Goal: Navigation & Orientation: Find specific page/section

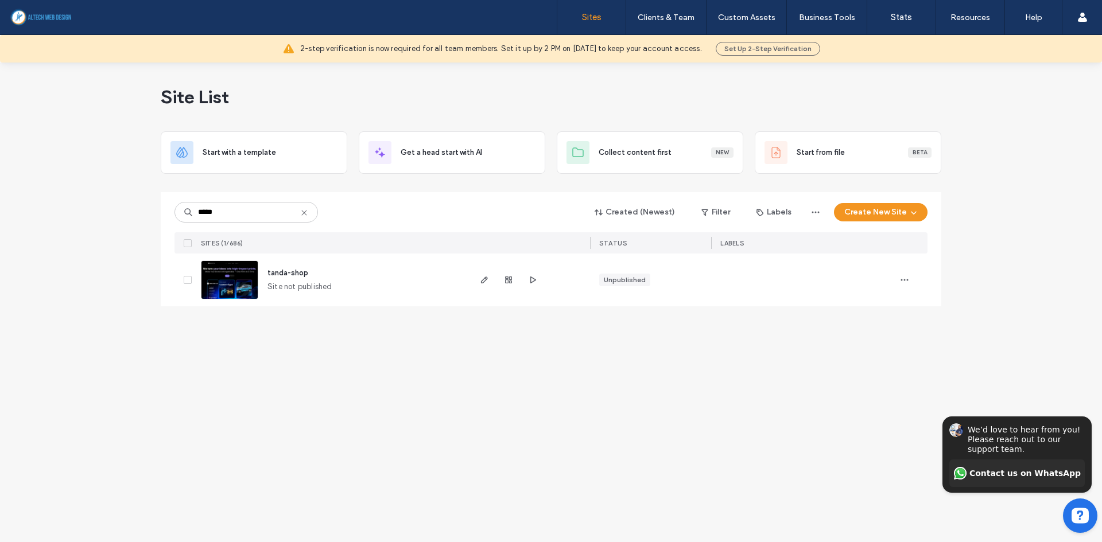
type input "*****"
click at [525, 280] on div at bounding box center [509, 280] width 62 height 53
click at [536, 277] on icon "button" at bounding box center [532, 280] width 9 height 9
click at [490, 277] on span "button" at bounding box center [485, 280] width 14 height 14
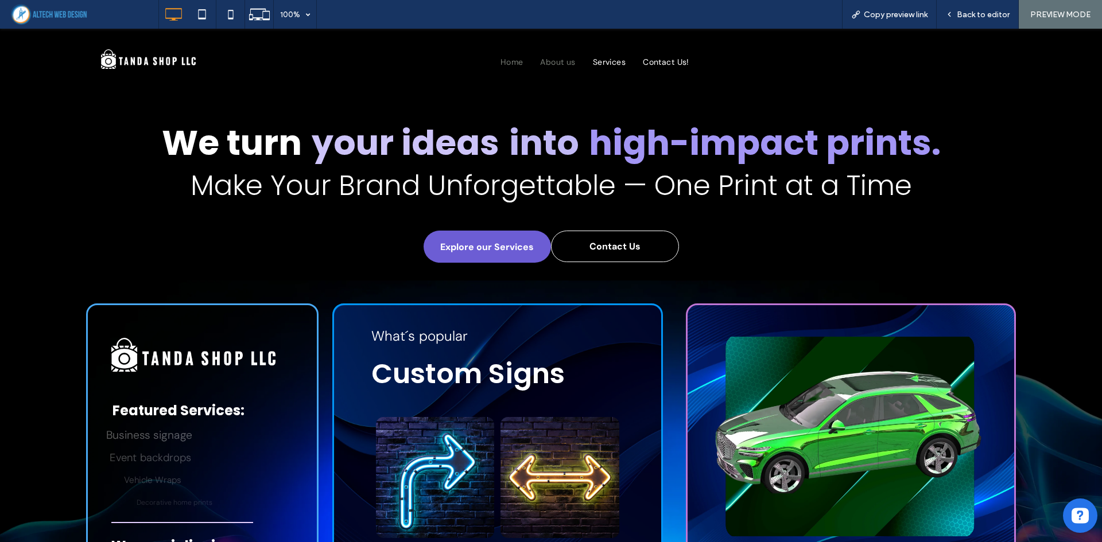
click at [556, 64] on span "About us" at bounding box center [557, 62] width 35 height 12
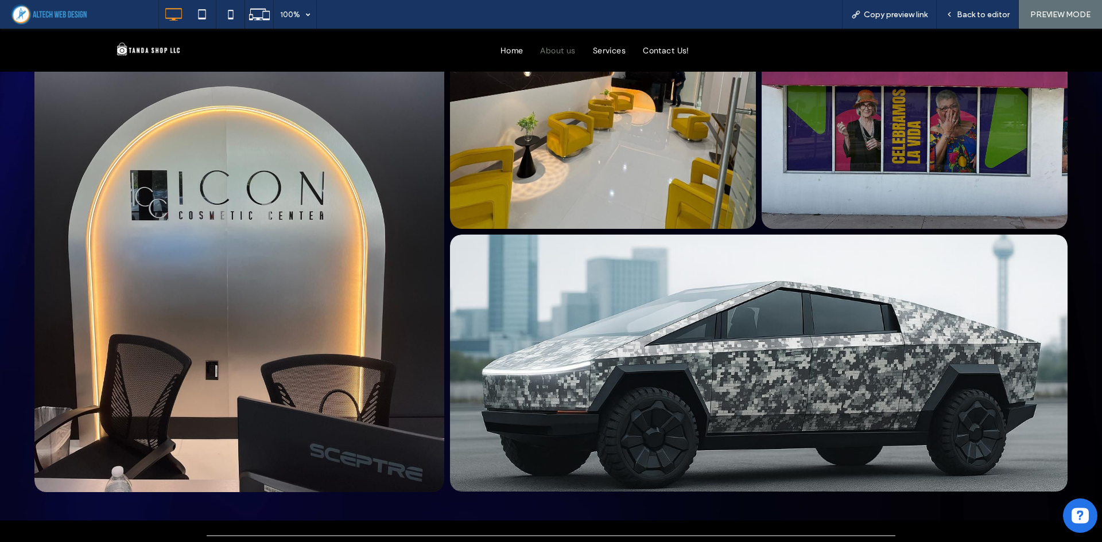
scroll to position [526, 0]
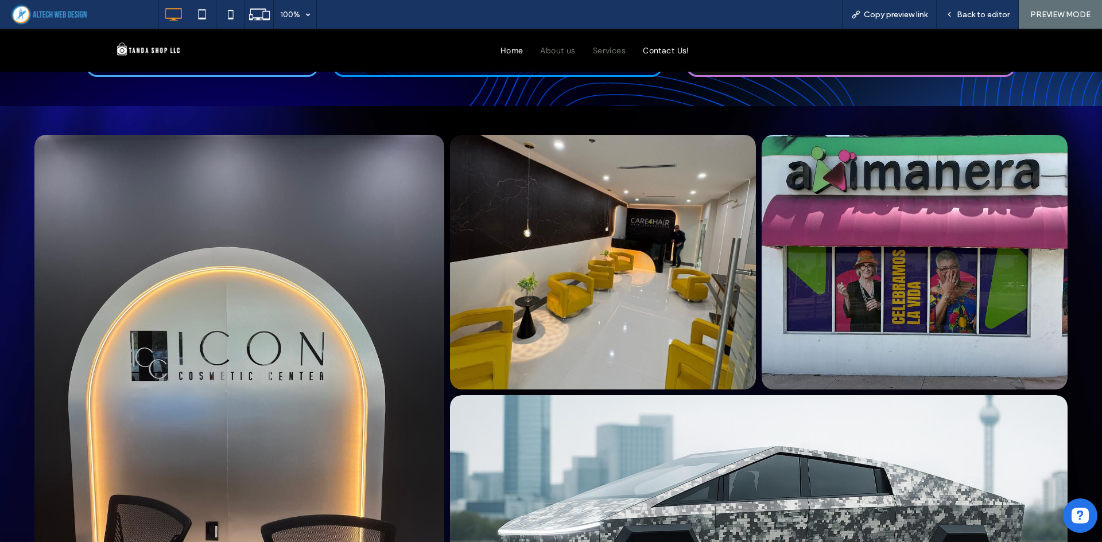
click at [598, 52] on span "Services" at bounding box center [609, 50] width 33 height 12
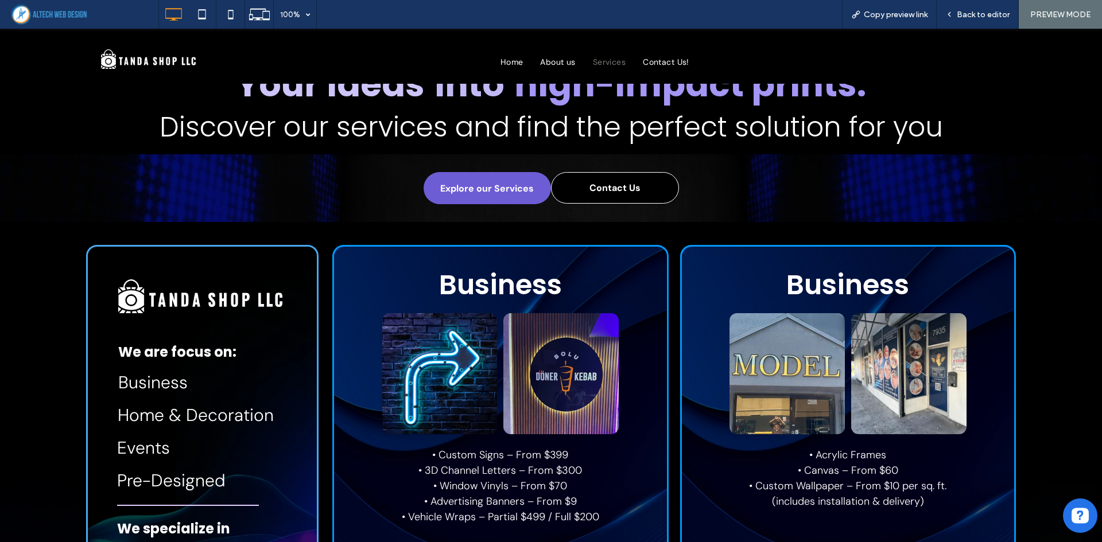
scroll to position [58, 0]
click at [166, 379] on span "Business" at bounding box center [152, 383] width 69 height 22
click at [192, 420] on span "Home & Decoration" at bounding box center [196, 416] width 156 height 22
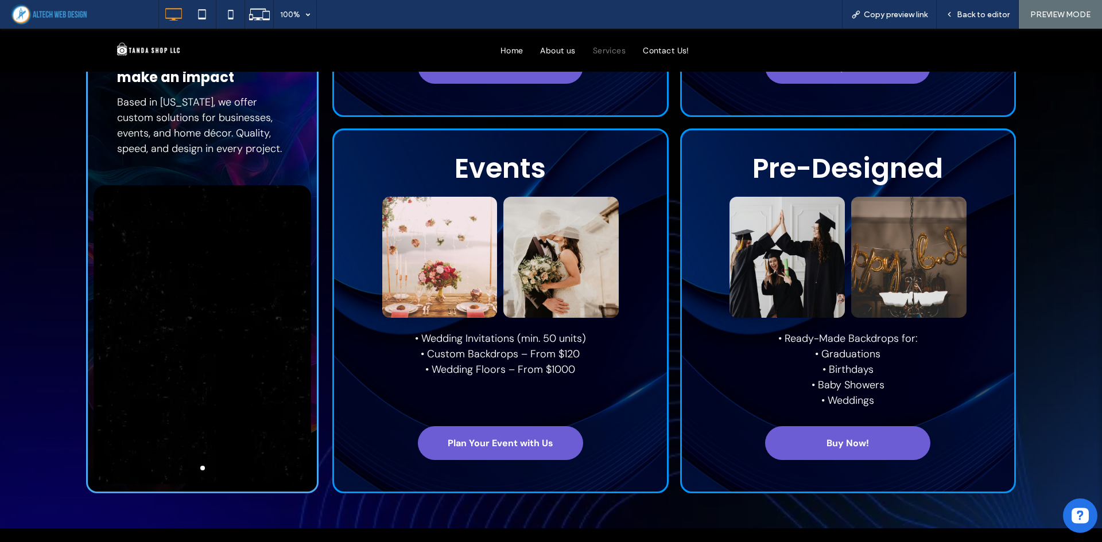
scroll to position [460, 0]
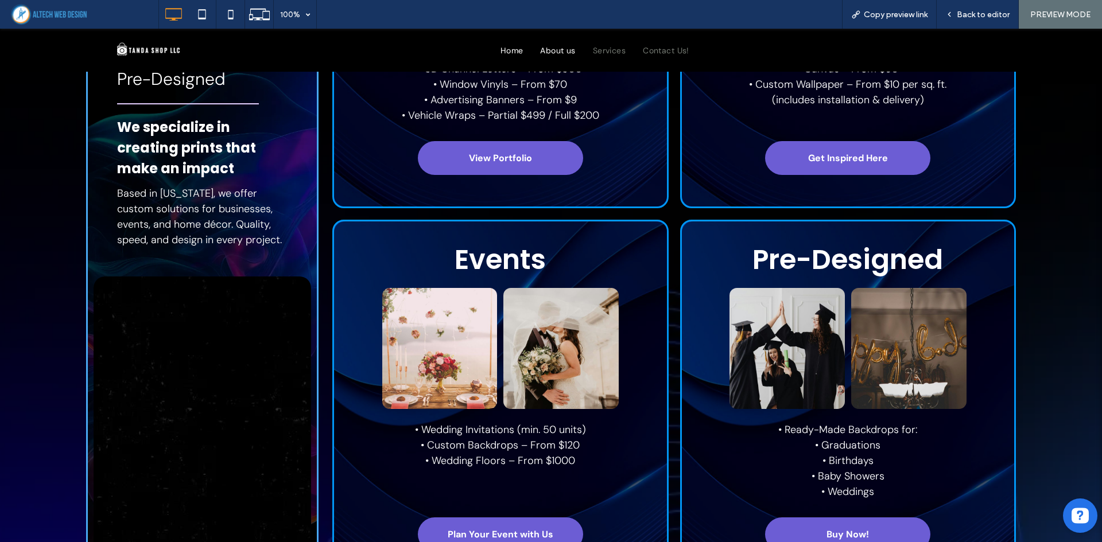
click at [665, 52] on span "Contact Us!" at bounding box center [666, 50] width 46 height 12
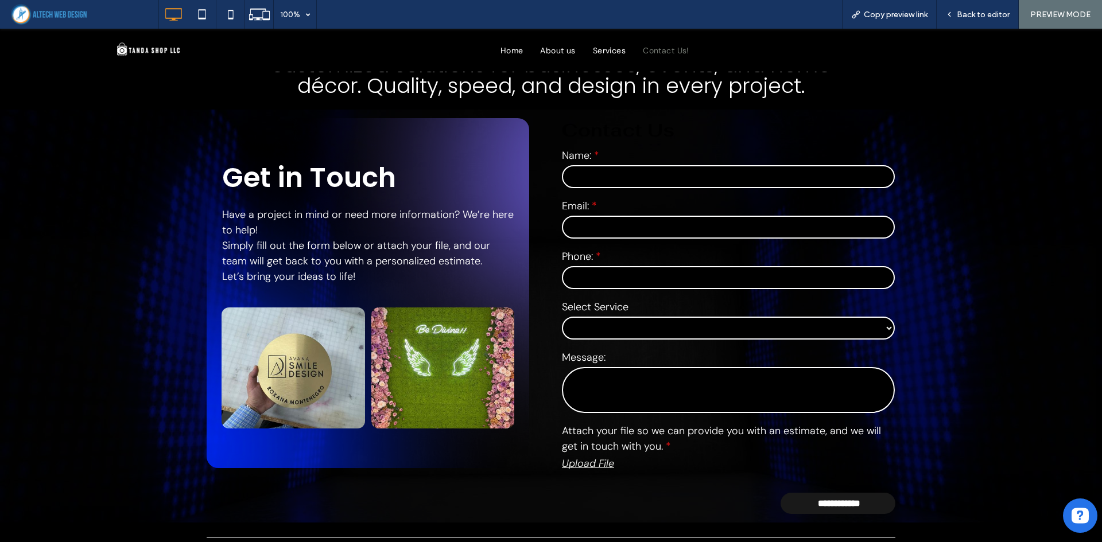
scroll to position [172, 0]
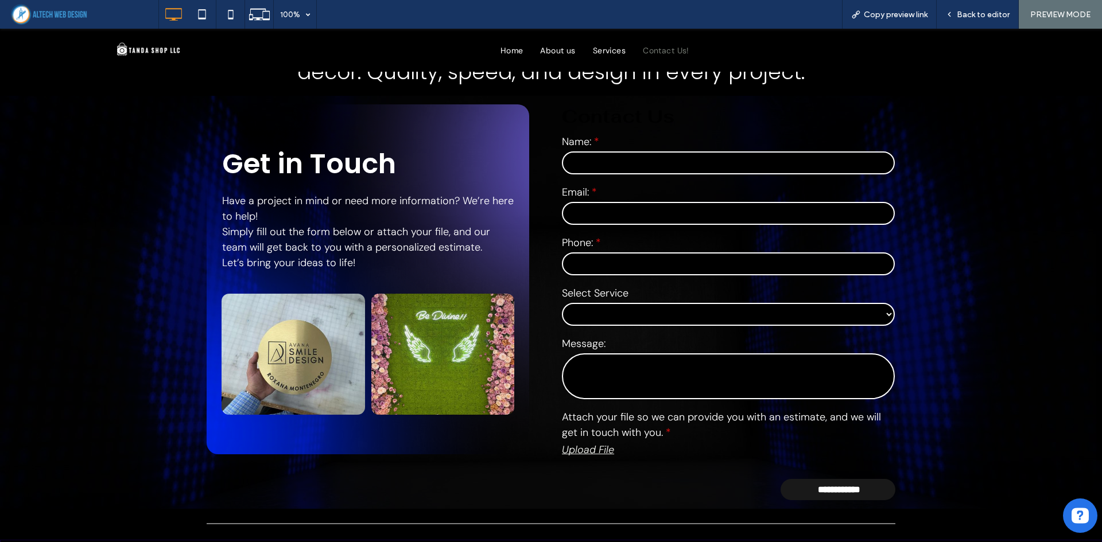
click at [639, 324] on select "**********" at bounding box center [728, 314] width 333 height 23
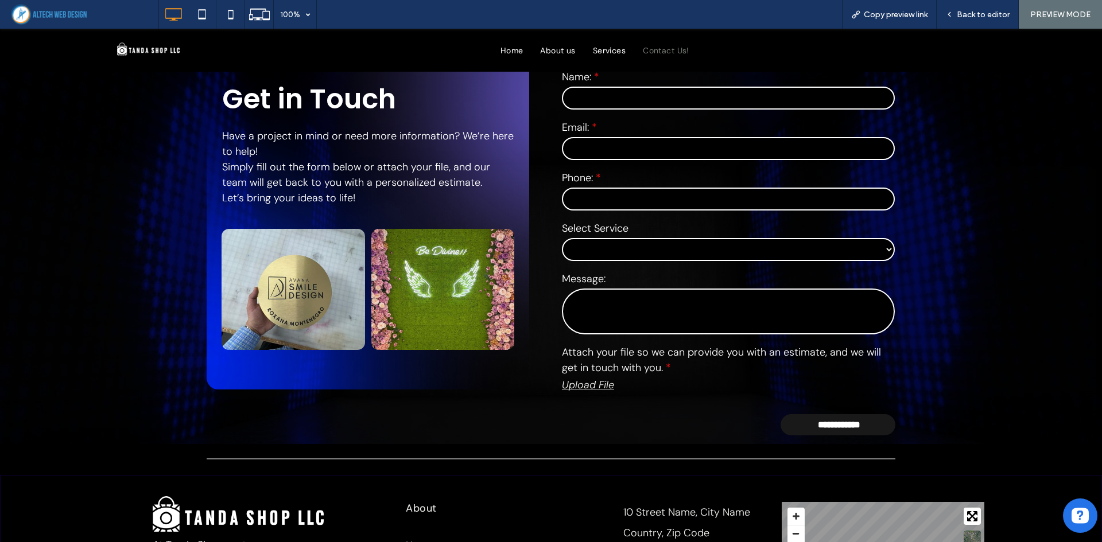
scroll to position [0, 0]
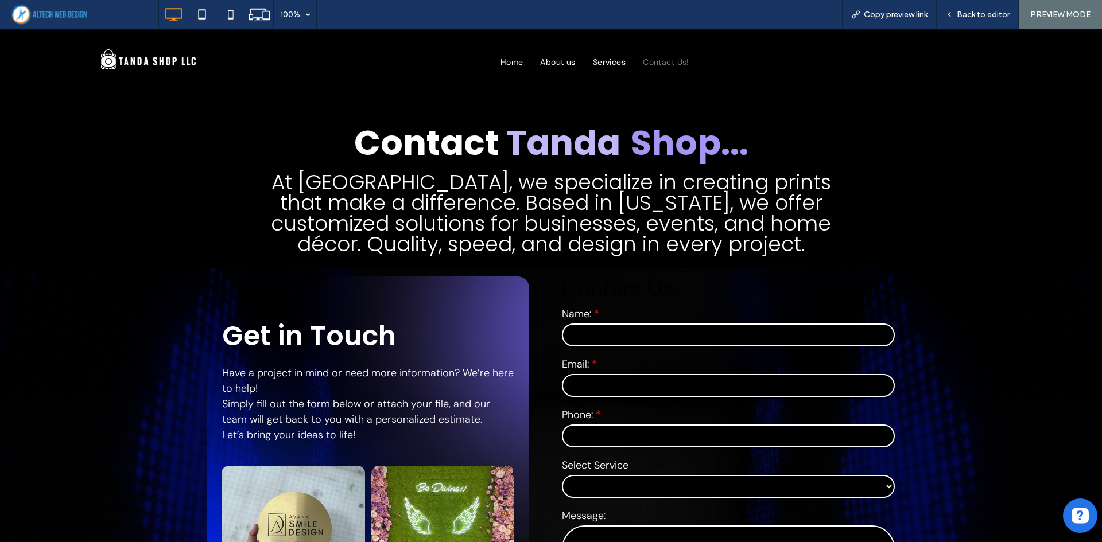
click at [553, 69] on nav "Home About us Services Contact Us!" at bounding box center [595, 62] width 616 height 26
click at [494, 63] on link "Home" at bounding box center [512, 62] width 40 height 12
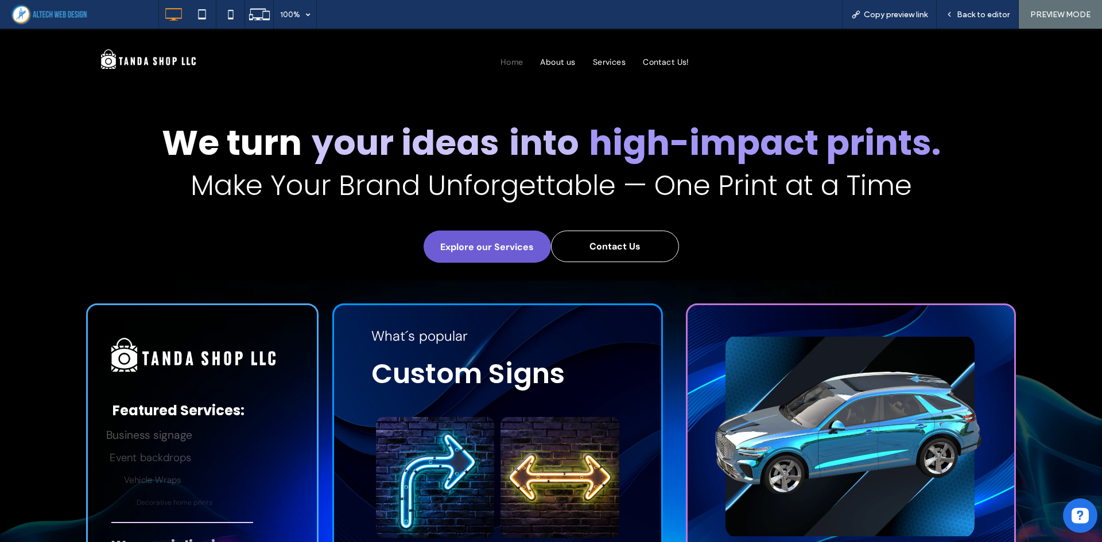
click at [597, 63] on span "Services" at bounding box center [609, 62] width 33 height 12
